Goal: Find contact information: Find contact information

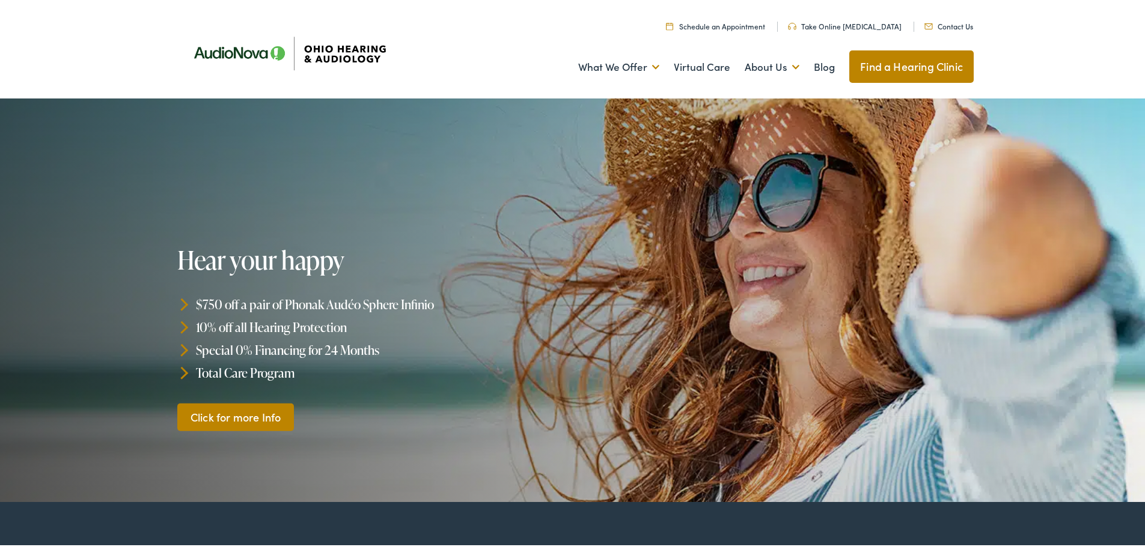
click at [965, 23] on link "Contact Us" at bounding box center [948, 24] width 49 height 10
click at [220, 421] on link "Click for more Info" at bounding box center [235, 415] width 117 height 28
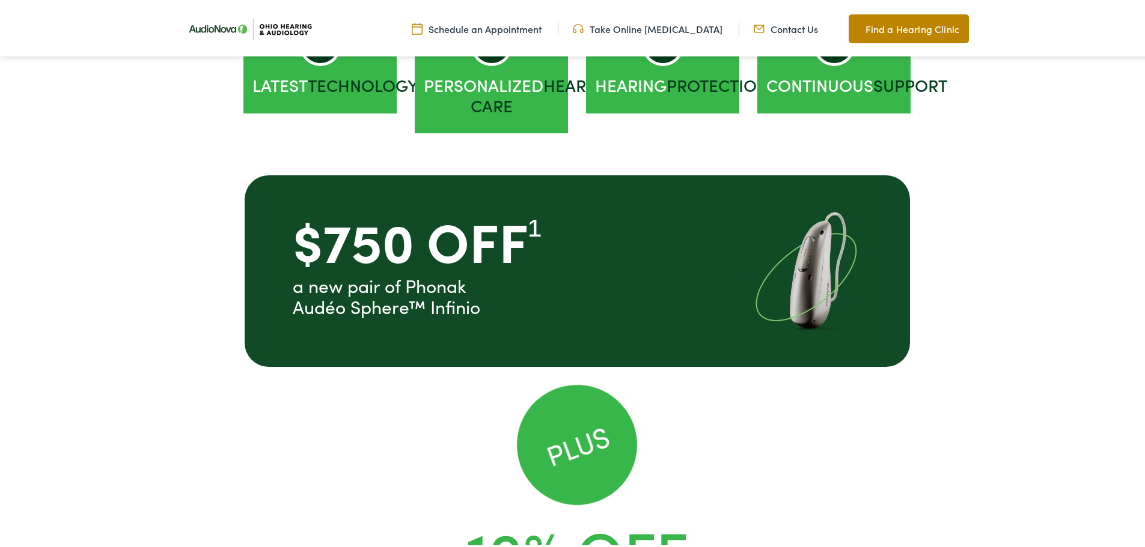
scroll to position [1623, 0]
